Goal: Task Accomplishment & Management: Use online tool/utility

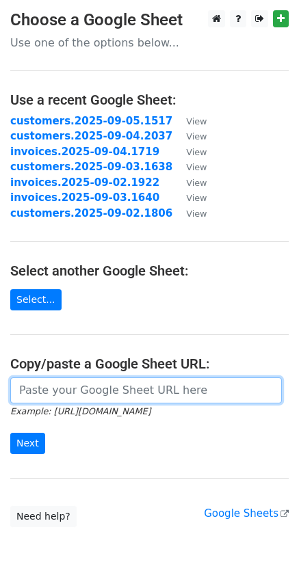
click at [61, 395] on input "url" at bounding box center [145, 390] width 271 height 26
paste input "https://docs.google.com/spreadsheets/d/1Jm_sxkTc7eYT0aKlbcbKP9Pz-EAykiksfIA6U8d…"
type input "https://docs.google.com/spreadsheets/d/1Jm_sxkTc7eYT0aKlbcbKP9Pz-EAykiksfIA6U8d…"
click at [10, 433] on input "Next" at bounding box center [27, 443] width 35 height 21
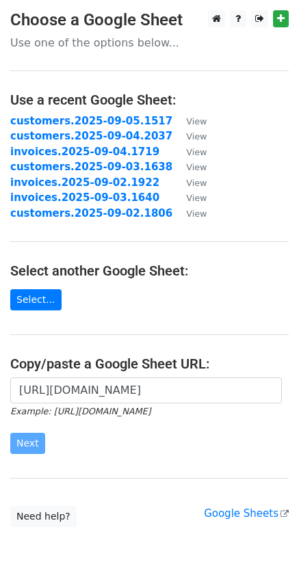
scroll to position [0, 0]
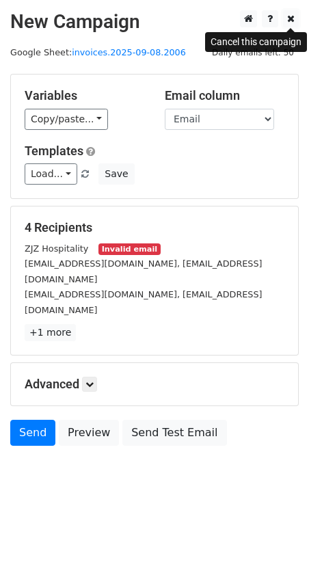
click at [293, 18] on icon at bounding box center [291, 19] width 8 height 10
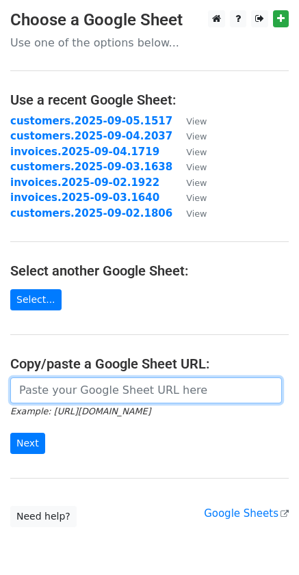
drag, startPoint x: 109, startPoint y: 398, endPoint x: 124, endPoint y: 377, distance: 25.8
click at [109, 398] on input "url" at bounding box center [145, 390] width 271 height 26
paste input "https://docs.google.com/spreadsheets/d/1Jm_sxkTc7eYT0aKlbcbKP9Pz-EAykiksfIA6U8d…"
type input "https://docs.google.com/spreadsheets/d/1Jm_sxkTc7eYT0aKlbcbKP9Pz-EAykiksfIA6U8d…"
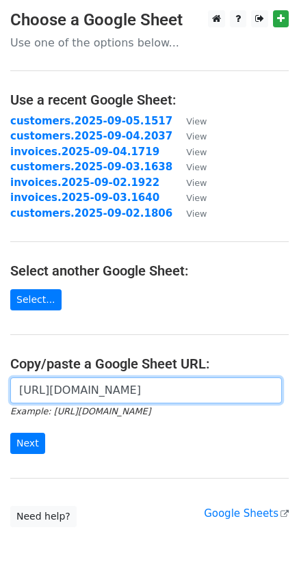
click at [10, 433] on input "Next" at bounding box center [27, 443] width 35 height 21
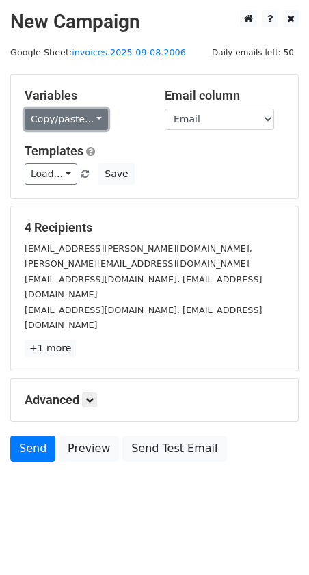
click at [94, 114] on link "Copy/paste..." at bounding box center [66, 119] width 83 height 21
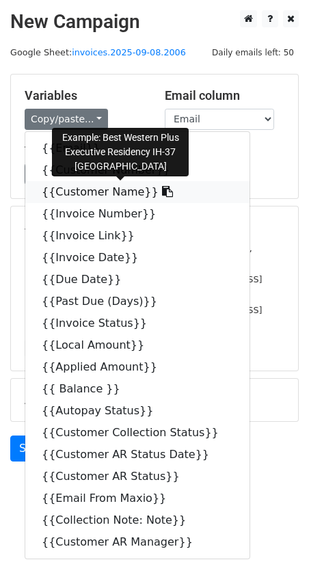
click at [162, 191] on icon at bounding box center [167, 191] width 11 height 11
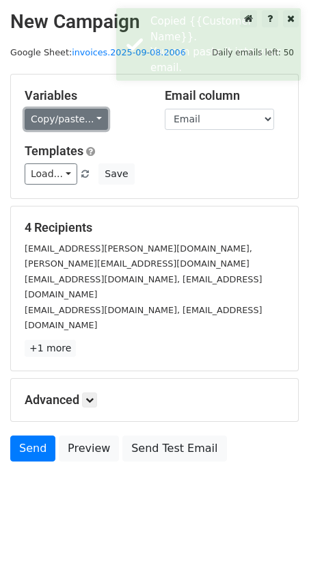
click at [92, 123] on link "Copy/paste..." at bounding box center [66, 119] width 83 height 21
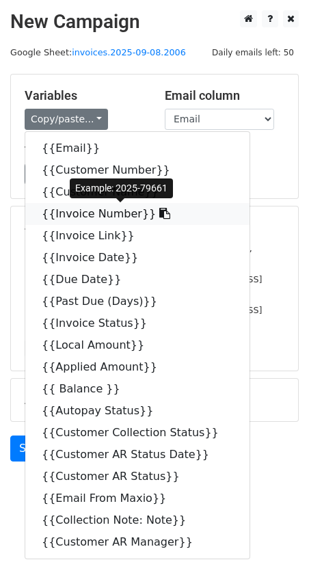
click at [159, 216] on icon at bounding box center [164, 213] width 11 height 11
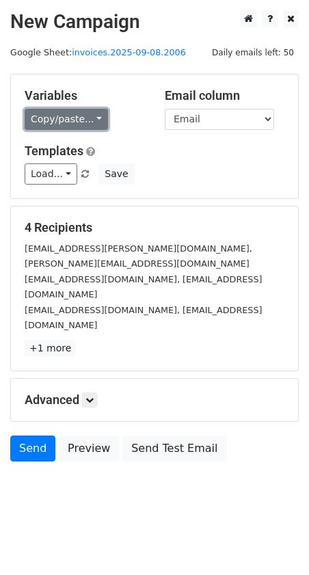
click at [90, 116] on link "Copy/paste..." at bounding box center [66, 119] width 83 height 21
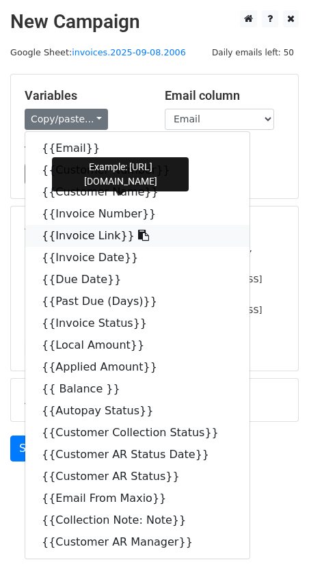
click at [138, 238] on icon at bounding box center [143, 235] width 11 height 11
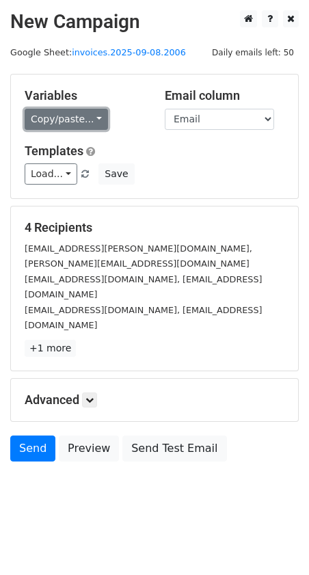
click at [92, 119] on link "Copy/paste..." at bounding box center [66, 119] width 83 height 21
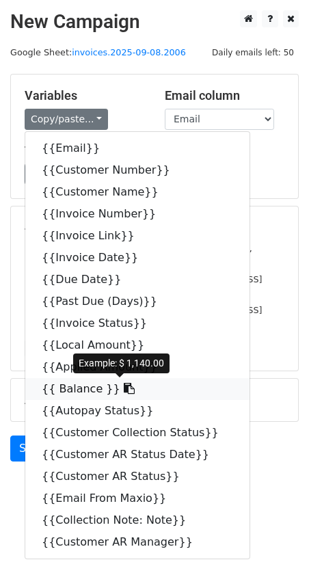
click at [124, 387] on icon at bounding box center [129, 388] width 11 height 11
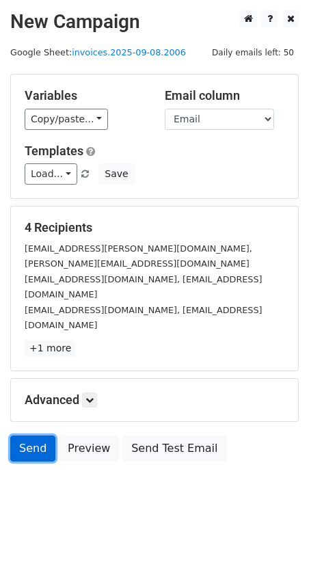
click at [35, 436] on link "Send" at bounding box center [32, 449] width 45 height 26
